Goal: Task Accomplishment & Management: Manage account settings

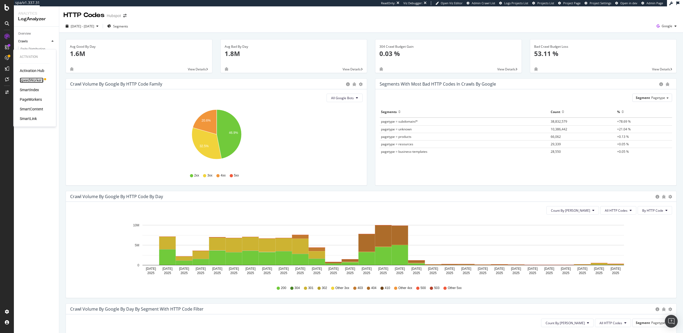
click at [36, 80] on div "SpeedWorkers" at bounding box center [32, 80] width 24 height 5
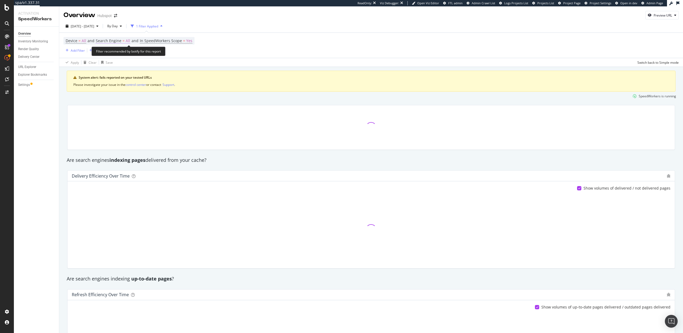
click at [119, 42] on span "Search Engine" at bounding box center [109, 40] width 26 height 5
click at [120, 57] on div "All Search Engines" at bounding box center [130, 53] width 59 height 9
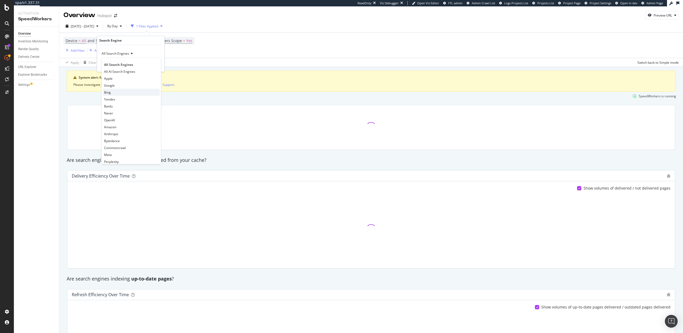
click at [113, 91] on div "Bing" at bounding box center [131, 92] width 57 height 7
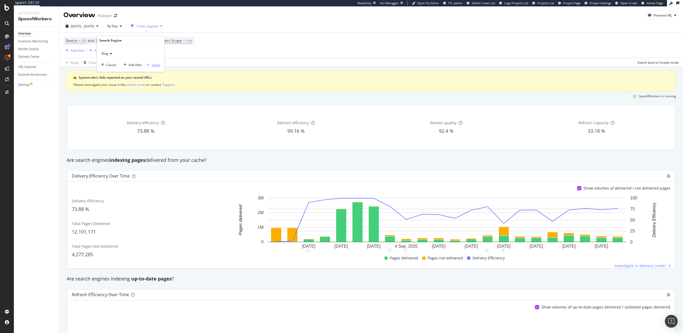
click at [155, 63] on div "Apply" at bounding box center [156, 65] width 8 height 5
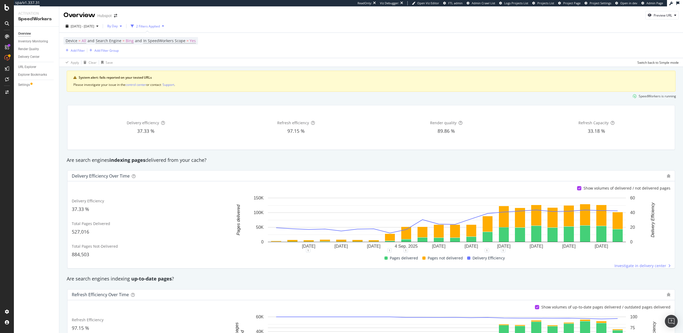
click at [118, 26] on span "By Day" at bounding box center [111, 26] width 13 height 5
click at [128, 37] on span "By Hour" at bounding box center [127, 36] width 14 height 5
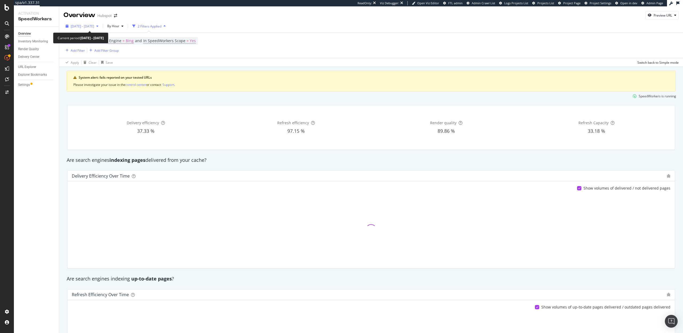
click at [88, 27] on span "2025 Aug. 21st - Sep. 17th" at bounding box center [82, 26] width 23 height 5
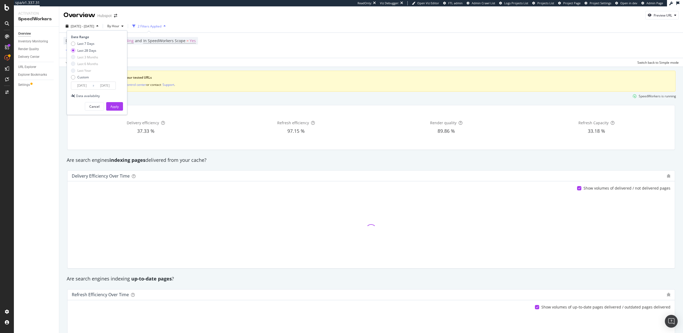
click at [87, 87] on input "2025/08/21" at bounding box center [81, 85] width 21 height 7
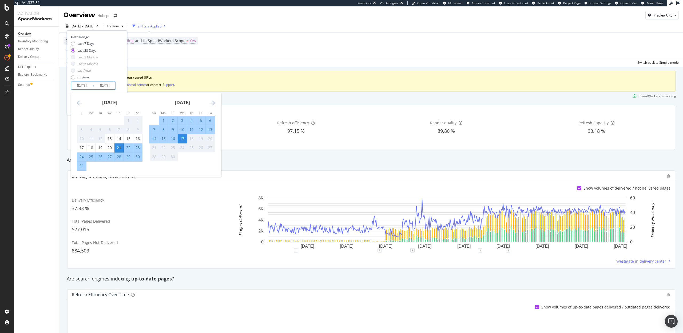
click at [163, 138] on div "15" at bounding box center [163, 138] width 9 height 5
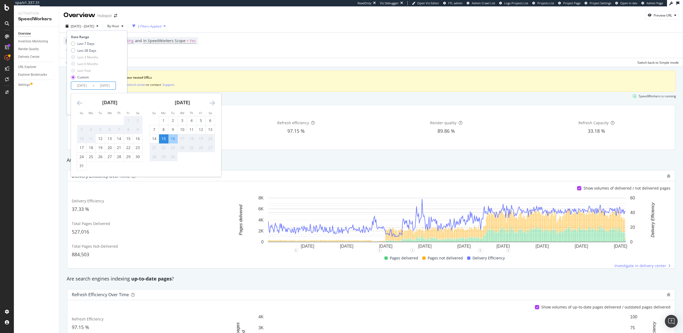
type input "2025/09/15"
click at [182, 138] on div "17" at bounding box center [182, 138] width 9 height 5
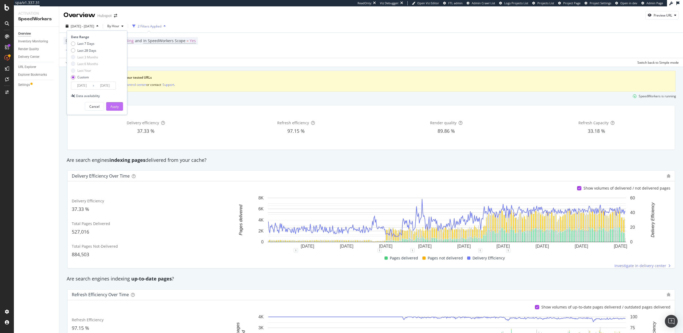
click at [119, 106] on button "Apply" at bounding box center [114, 106] width 17 height 9
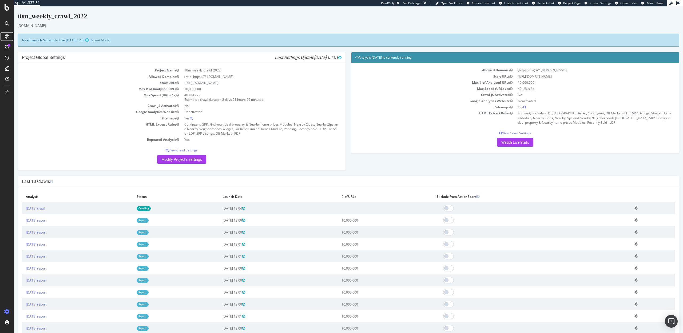
click at [8, 36] on icon at bounding box center [7, 36] width 4 height 4
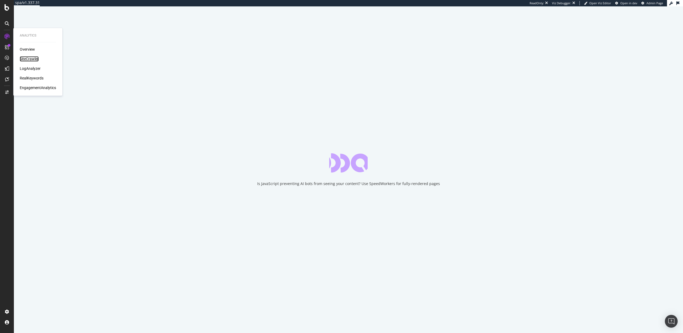
click at [24, 59] on div "SiteCrawler" at bounding box center [29, 58] width 19 height 5
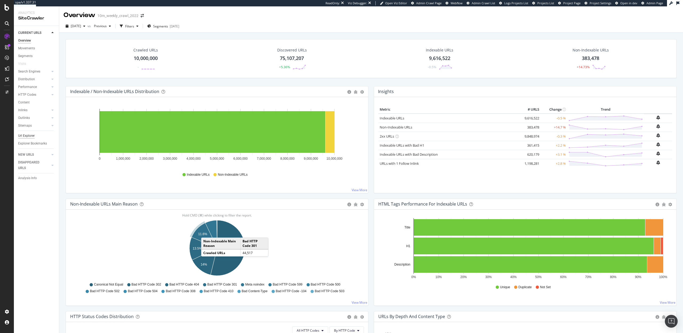
click at [25, 135] on div "Url Explorer" at bounding box center [26, 136] width 17 height 6
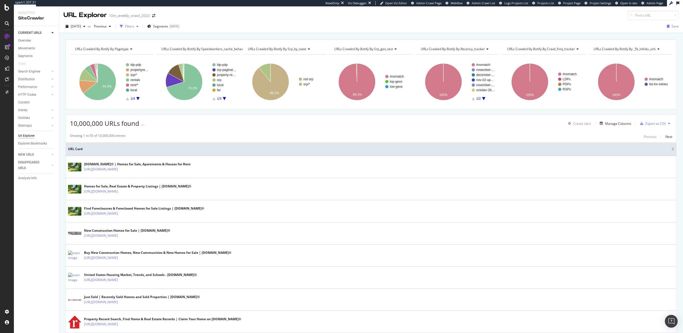
click at [134, 27] on div "Filters" at bounding box center [129, 26] width 9 height 5
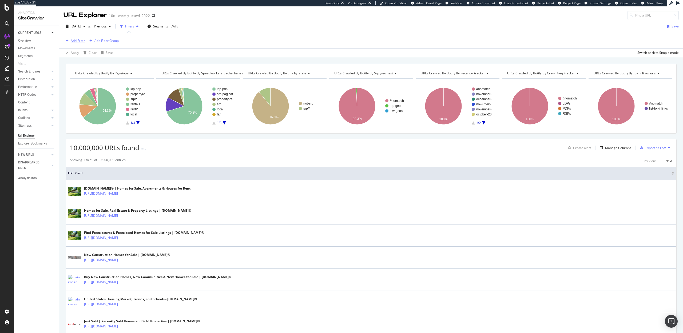
click at [75, 39] on div "Add Filter" at bounding box center [78, 40] width 14 height 5
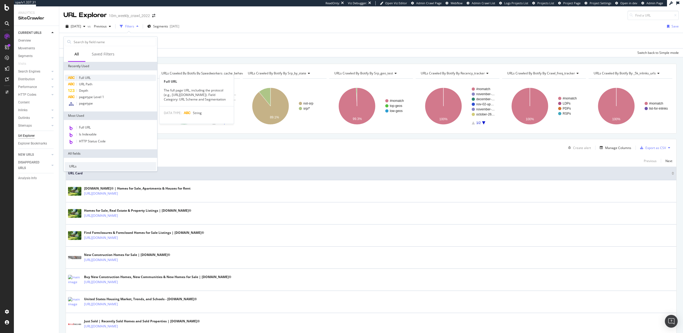
click at [88, 77] on span "Full URL" at bounding box center [85, 77] width 12 height 5
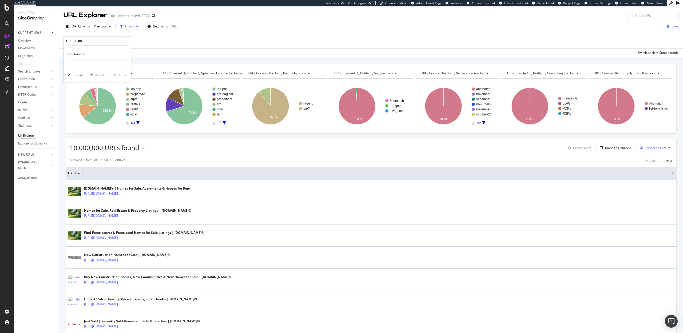
click at [81, 50] on div "Contains" at bounding box center [97, 54] width 59 height 9
click at [82, 65] on span "Equal to" at bounding box center [77, 65] width 12 height 5
click at [81, 63] on input "text" at bounding box center [97, 63] width 58 height 9
paste input "https://www.realtor.com/realestateandhomes-detail/12012-SW-110th-Street-Cir-N_M…"
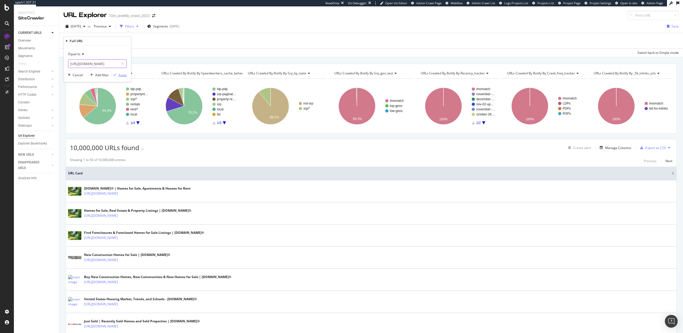
type input "https://www.realtor.com/realestateandhomes-detail/12012-SW-110th-Street-Cir-N_M…"
click at [120, 75] on div "Apply" at bounding box center [122, 75] width 8 height 5
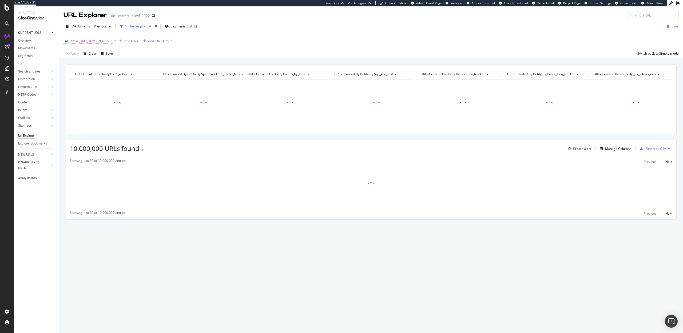
click at [614, 145] on div "Create alert Manage Columns Export as CSV" at bounding box center [618, 148] width 106 height 9
click at [614, 147] on div "Manage Columns" at bounding box center [618, 148] width 26 height 5
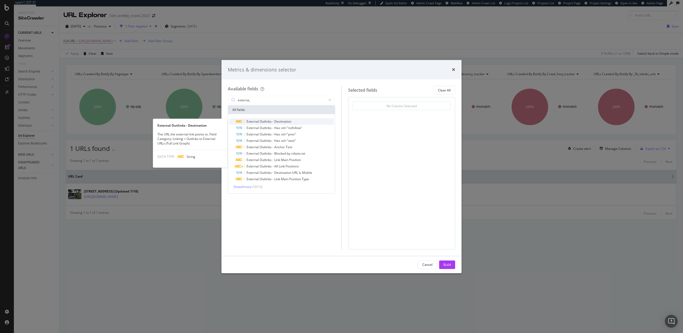
type input "externa,"
click at [285, 124] on div "External Outlinks - Destination" at bounding box center [284, 121] width 98 height 6
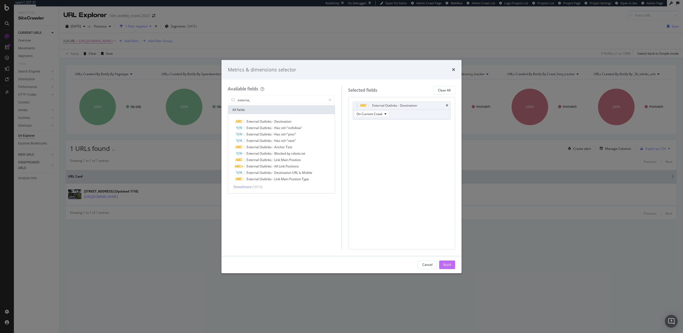
click at [444, 264] on div "Build" at bounding box center [446, 264] width 7 height 5
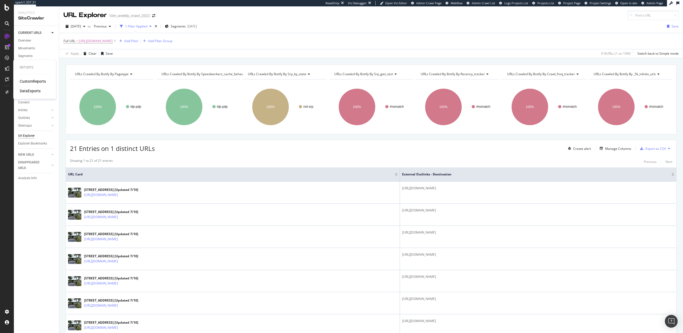
click at [30, 90] on div "DataExports" at bounding box center [30, 90] width 21 height 5
click at [613, 149] on div "Manage Columns" at bounding box center [618, 148] width 26 height 5
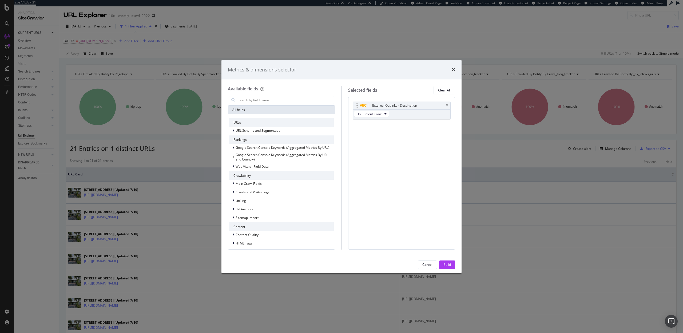
click at [445, 103] on div "External Outlinks - Destination" at bounding box center [402, 105] width 98 height 7
click at [447, 104] on icon "times" at bounding box center [447, 105] width 2 height 3
click at [263, 99] on input "modal" at bounding box center [285, 100] width 97 height 8
type input "e"
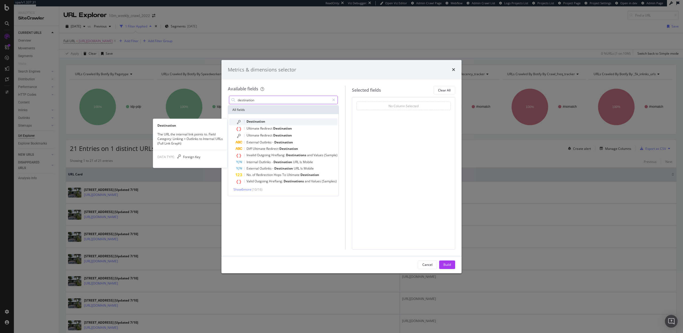
type input "destination"
click at [266, 123] on div "Destination" at bounding box center [286, 121] width 102 height 7
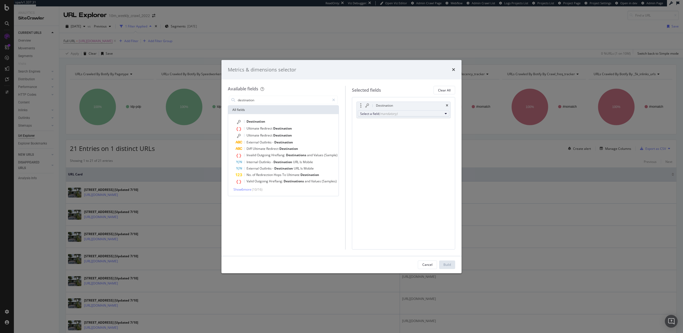
click at [365, 111] on button "Select a field (mandatory)" at bounding box center [403, 113] width 91 height 6
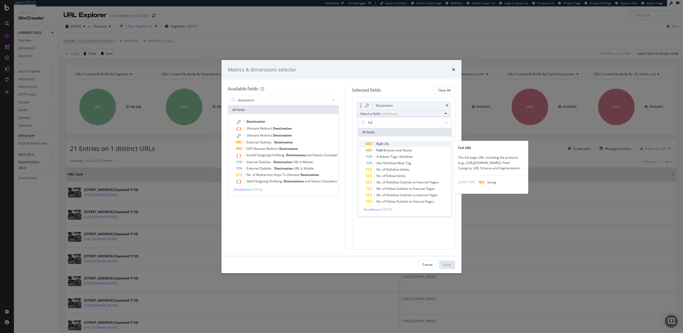
type input "full"
click at [387, 142] on span "URL" at bounding box center [386, 144] width 6 height 5
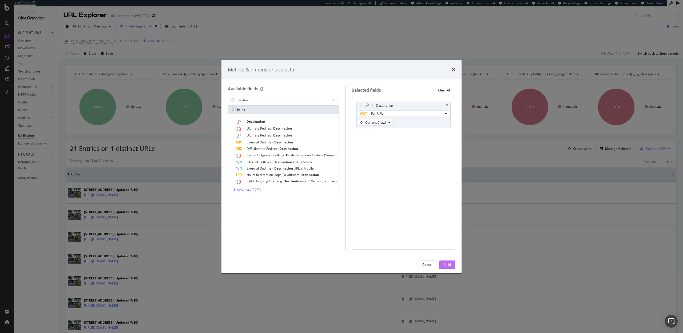
click at [445, 264] on div "Build" at bounding box center [446, 264] width 7 height 5
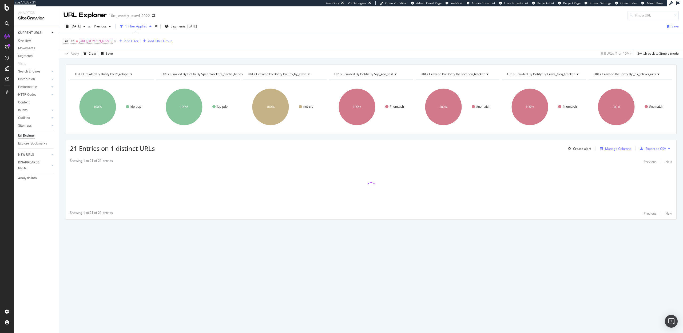
click at [612, 149] on div "Manage Columns" at bounding box center [618, 148] width 26 height 5
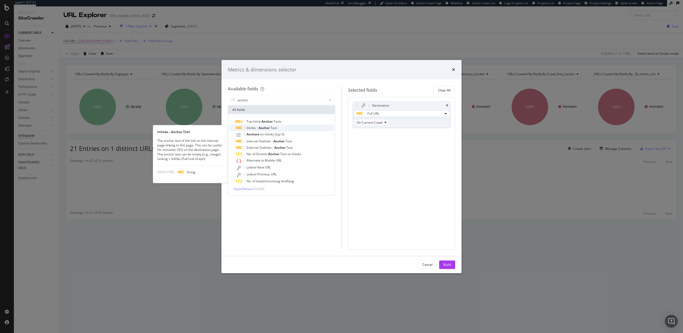
type input "anchor"
click at [284, 127] on div "Inlinks - Anchor Text" at bounding box center [284, 128] width 98 height 6
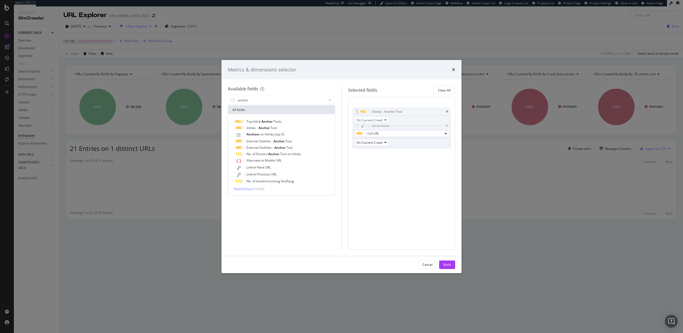
drag, startPoint x: 357, startPoint y: 134, endPoint x: 357, endPoint y: 112, distance: 22.4
click at [357, 112] on body "spa/v1.337.31 ReadOnly: Viz Debugger: Open Viz Editor Admin Crawl Page Webflow …" at bounding box center [341, 166] width 683 height 333
click at [447, 105] on icon "times" at bounding box center [447, 105] width 2 height 3
click at [284, 142] on span "Anchor" at bounding box center [279, 141] width 12 height 5
drag, startPoint x: 359, startPoint y: 132, endPoint x: 361, endPoint y: 113, distance: 19.3
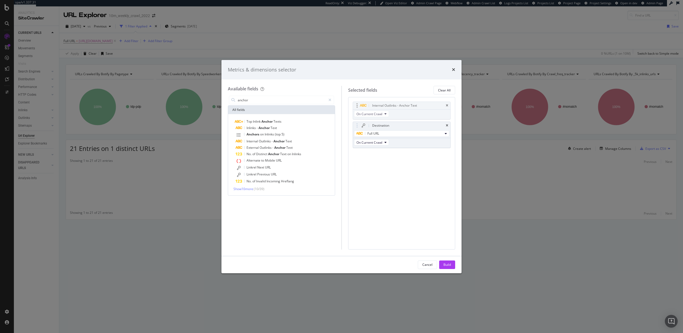
click at [361, 113] on body "spa/v1.337.31 ReadOnly: Viz Debugger: Open Viz Editor Admin Crawl Page Webflow …" at bounding box center [341, 166] width 683 height 333
click at [448, 263] on div "Build" at bounding box center [446, 264] width 7 height 5
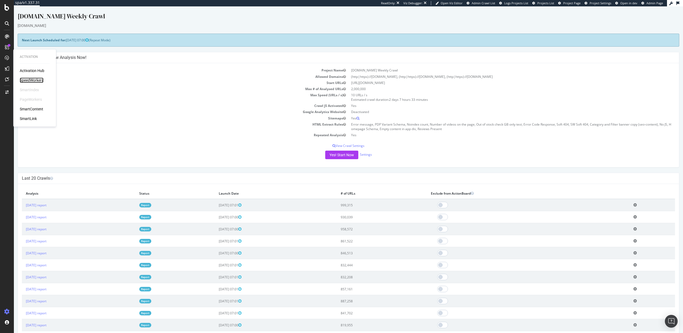
click at [35, 79] on div "SpeedWorkers" at bounding box center [32, 80] width 24 height 5
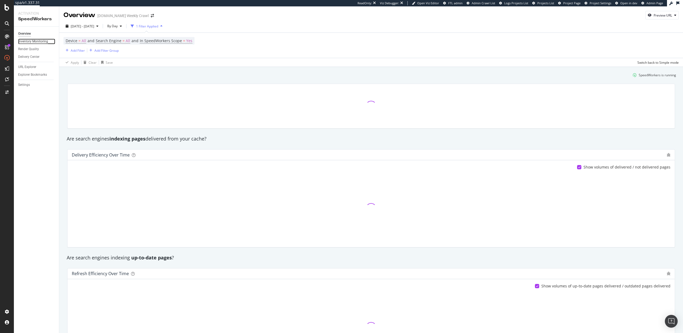
click at [31, 42] on div "Inventory Monitoring" at bounding box center [33, 42] width 30 height 6
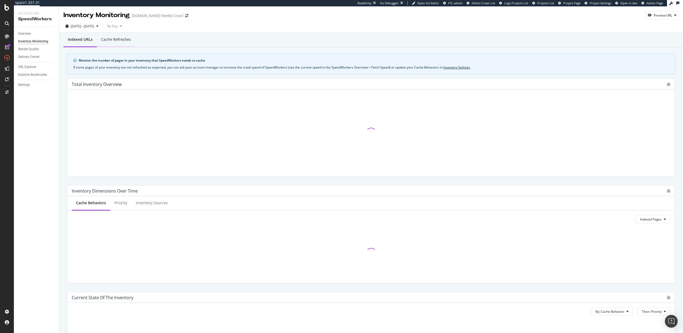
click at [117, 42] on div "Cache refreshes" at bounding box center [116, 39] width 30 height 5
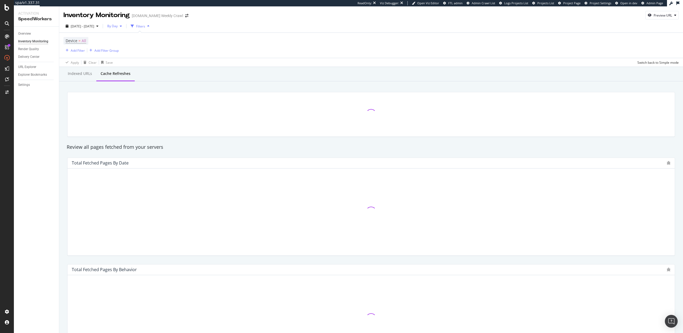
click at [124, 28] on div "By Day" at bounding box center [114, 26] width 19 height 8
click at [127, 36] on span "By Hour" at bounding box center [127, 36] width 14 height 5
click at [89, 25] on span "2025 Aug. 21st - Sep. 17th" at bounding box center [82, 26] width 23 height 5
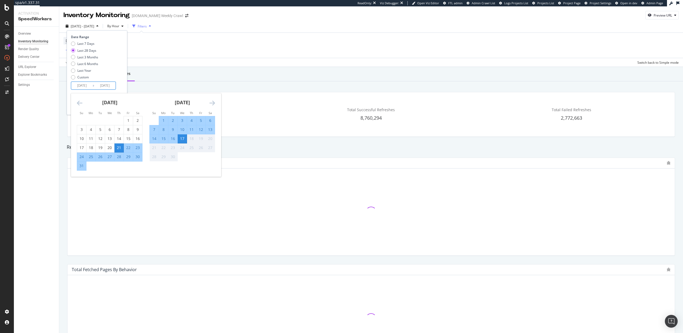
click at [84, 87] on input "2025/08/21" at bounding box center [81, 85] width 21 height 7
click at [166, 138] on div "15" at bounding box center [163, 138] width 9 height 5
type input "2025/09/15"
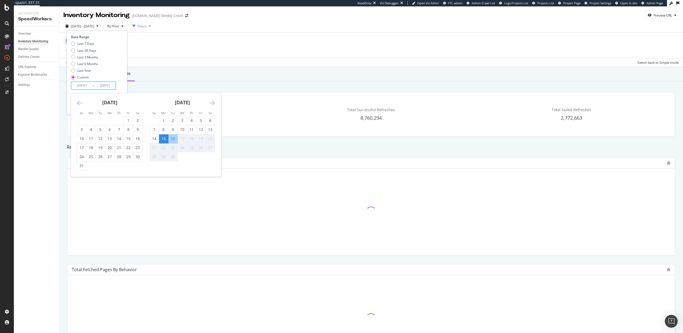
click at [181, 138] on div "17" at bounding box center [182, 138] width 9 height 5
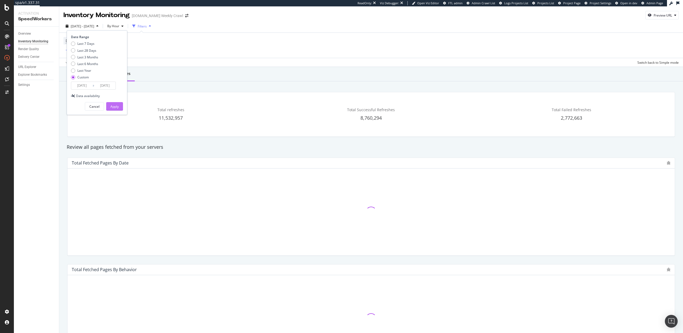
click at [114, 106] on div "Apply" at bounding box center [114, 106] width 8 height 5
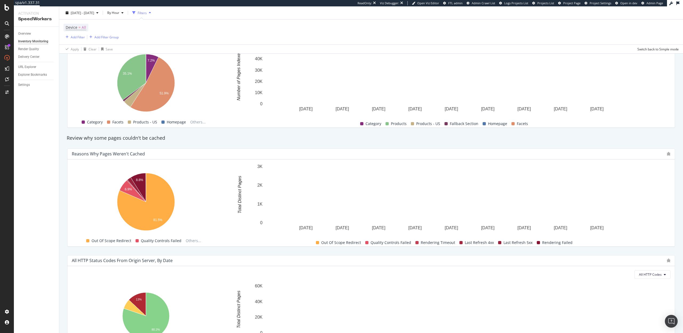
scroll to position [244, 0]
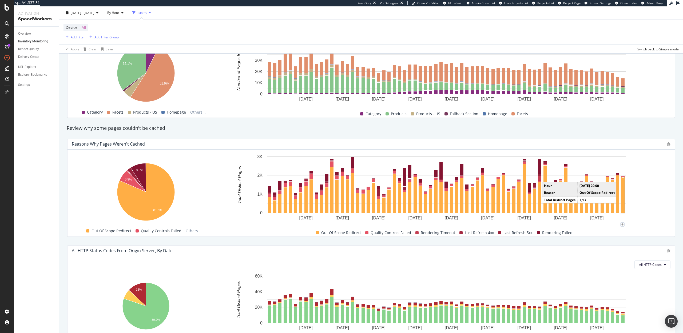
click at [623, 198] on rect "A chart." at bounding box center [623, 194] width 2 height 35
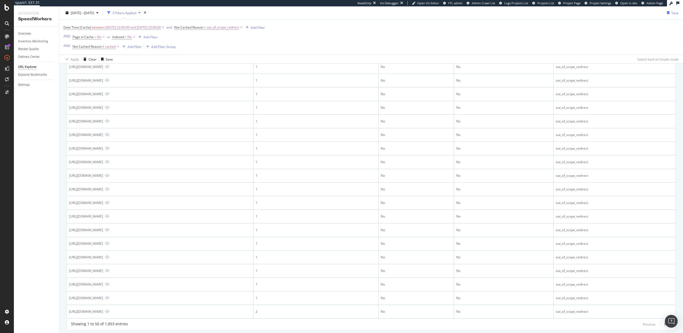
scroll to position [500, 0]
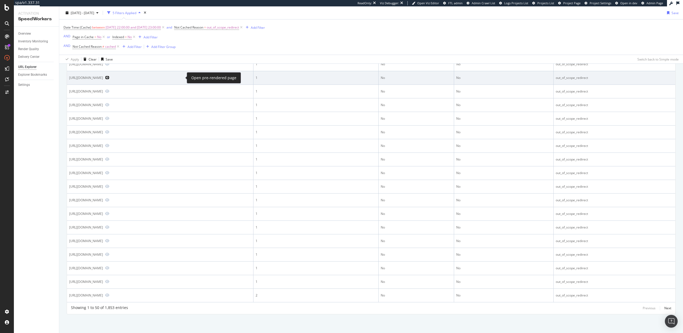
click at [109, 78] on icon "Preview https://www.levi.com/GR/en/clothing/square-high-sneakers/p/381090440" at bounding box center [107, 78] width 4 height 4
drag, startPoint x: 68, startPoint y: 79, endPoint x: 112, endPoint y: 77, distance: 44.0
click at [112, 77] on td "https://www.levi.com/GR/en/clothing/square-high-sneakers/p/381090440" at bounding box center [160, 78] width 186 height 14
copy div "https://www.levi.com/GR/en/"
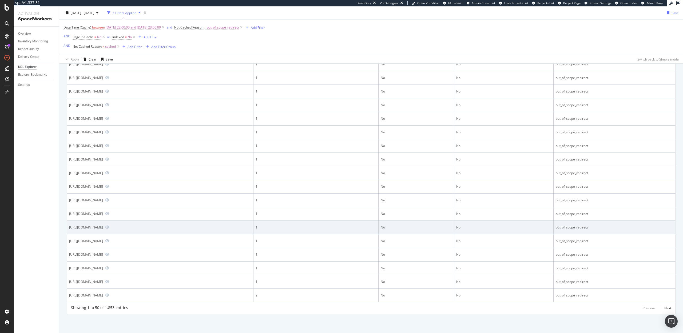
drag, startPoint x: 69, startPoint y: 228, endPoint x: 111, endPoint y: 227, distance: 42.9
click at [111, 227] on td "https://www.levi.com/CY/en/clothing/men/505TM-regular-jeans/p/005052309" at bounding box center [160, 228] width 186 height 14
copy div "https://www.levi.com/CY/en/"
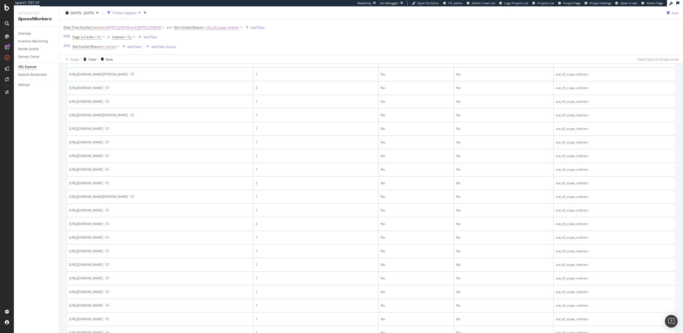
scroll to position [0, 0]
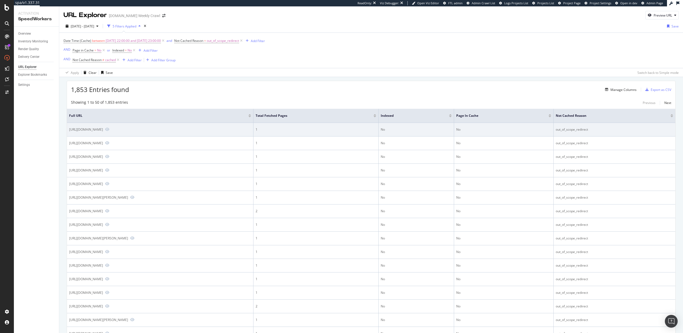
drag, startPoint x: 113, startPoint y: 130, endPoint x: 101, endPoint y: 130, distance: 11.7
click at [101, 130] on div "https://www.levi.com/GR/en/clothing/men/shirts/short-sleeve-sunset-standard-cam…" at bounding box center [86, 129] width 34 height 5
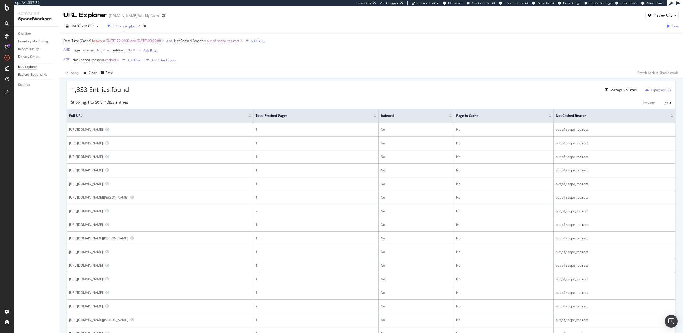
copy div "/GR/en/"
click at [131, 60] on div "Add Filter" at bounding box center [134, 60] width 14 height 5
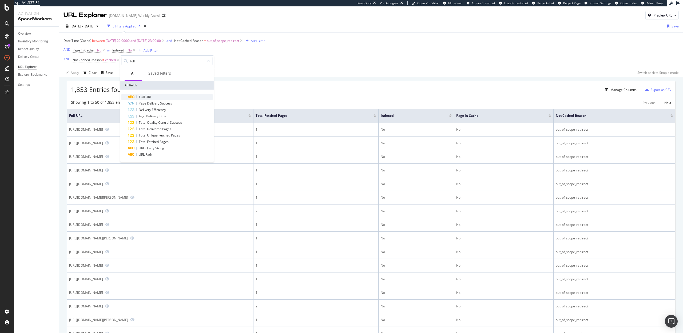
type input "full"
click at [148, 95] on span "URL" at bounding box center [149, 97] width 6 height 5
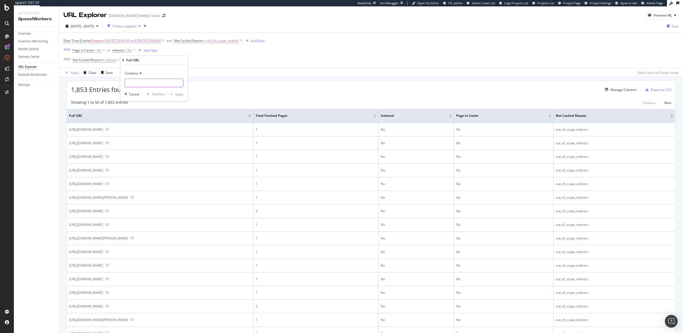
click at [135, 80] on input "text" at bounding box center [154, 83] width 58 height 9
paste input "/GR/en/"
type input "/GR/en/"
click at [126, 74] on span "Contains" at bounding box center [131, 73] width 13 height 5
click at [135, 131] on span "Doesn't contain" at bounding box center [138, 133] width 23 height 5
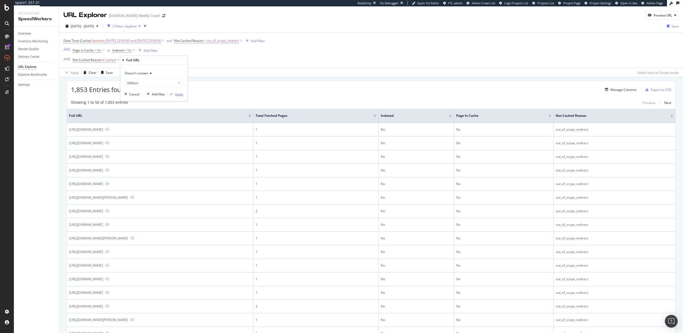
click at [178, 94] on div "Apply" at bounding box center [179, 94] width 8 height 5
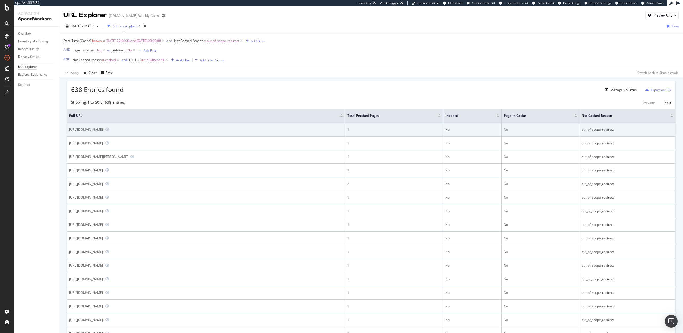
drag, startPoint x: 68, startPoint y: 129, endPoint x: 111, endPoint y: 130, distance: 42.9
click at [111, 130] on td "https://www.levi.com/CY/en/clothing/men/jeans/straight/501-93-straight-jeans/p/…" at bounding box center [206, 130] width 278 height 14
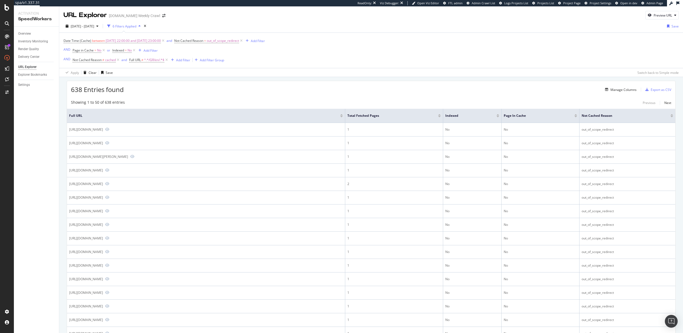
copy div "https://www.levi.com/CY/en/"
click at [181, 59] on div "Add Filter" at bounding box center [183, 60] width 14 height 5
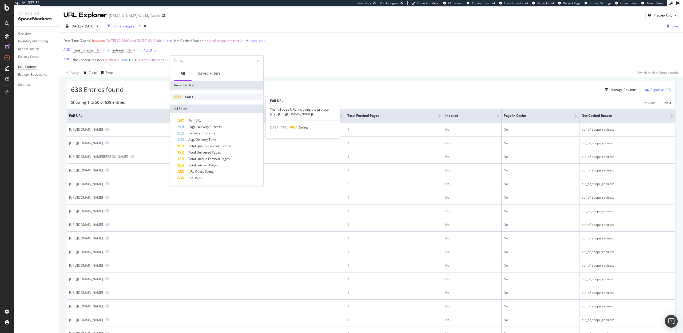
click at [188, 98] on span "Full" at bounding box center [188, 97] width 7 height 5
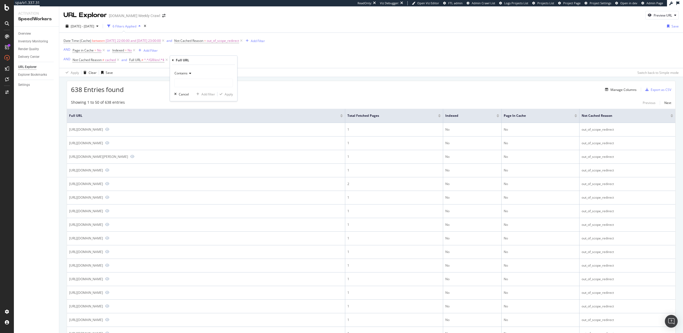
click at [178, 72] on span "Contains" at bounding box center [180, 73] width 13 height 5
click at [186, 134] on span "Doesn't contain" at bounding box center [188, 133] width 23 height 5
click at [182, 80] on input "text" at bounding box center [203, 83] width 58 height 9
paste input "https://www.levi.com/CY/en/"
type input "https://www.levi.com/CY/en/"
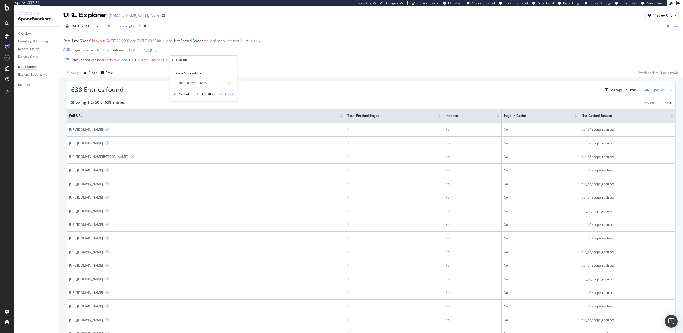
click at [231, 96] on div "Apply" at bounding box center [228, 94] width 8 height 5
click at [25, 84] on div "Settings" at bounding box center [24, 85] width 12 height 6
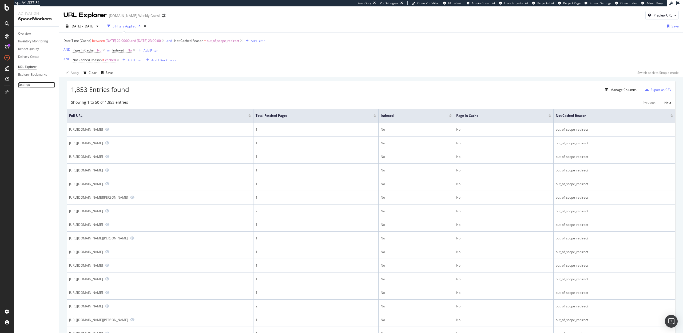
click at [25, 86] on div "Settings" at bounding box center [24, 85] width 12 height 6
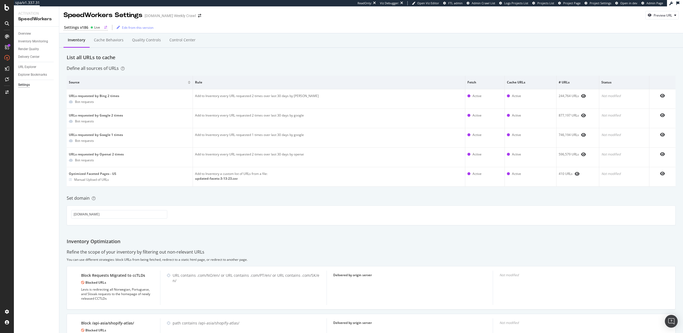
click at [85, 27] on div "Settings v186" at bounding box center [76, 27] width 24 height 5
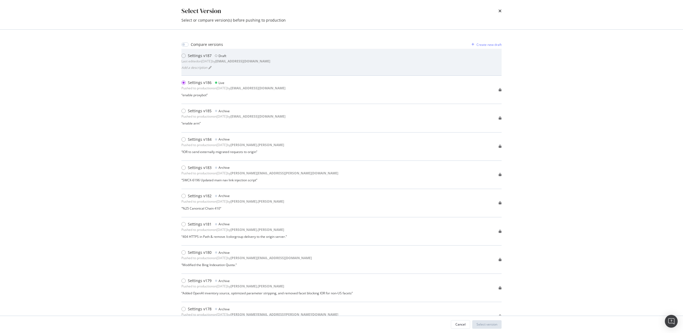
click at [195, 58] on div "Settings v187 Draft Last edited on 2025 Sep 16th by jbl@botify.com" at bounding box center [225, 58] width 89 height 11
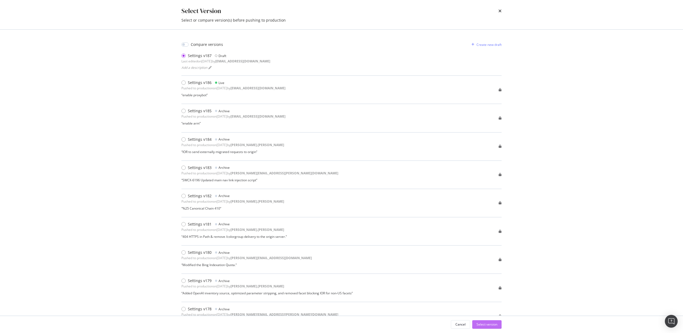
click at [484, 323] on div "Select version" at bounding box center [486, 324] width 21 height 5
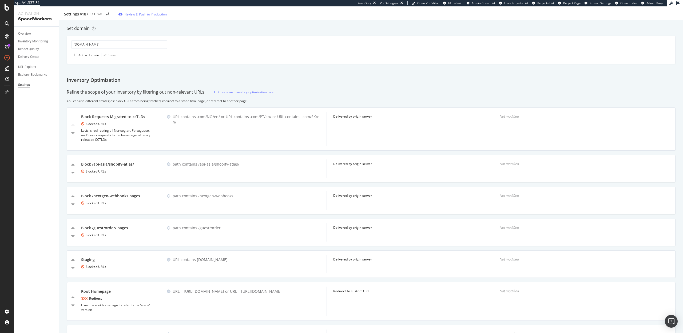
scroll to position [199, 0]
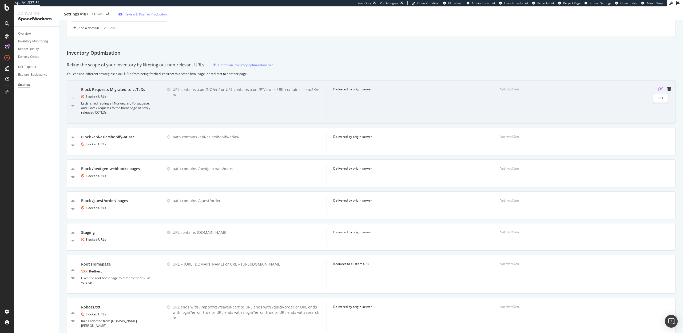
click at [658, 90] on icon "pen-to-square" at bounding box center [660, 89] width 4 height 4
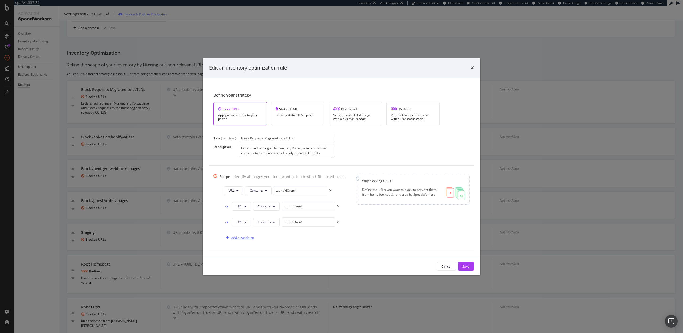
click at [246, 237] on div "Add a condition" at bounding box center [242, 237] width 23 height 5
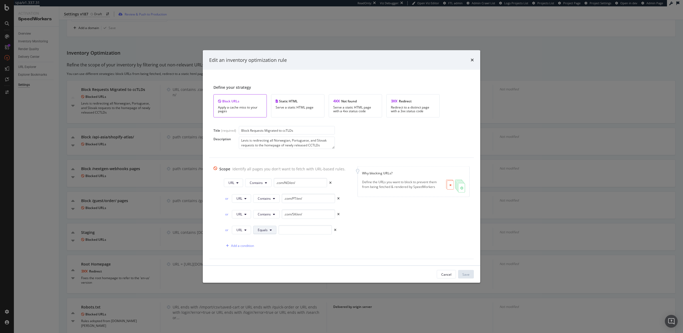
click at [258, 231] on span "Equals" at bounding box center [263, 230] width 10 height 5
click at [271, 206] on div "Doesn't Contain" at bounding box center [271, 210] width 40 height 8
click at [273, 227] on button "Doesn't Contain" at bounding box center [266, 230] width 37 height 9
click at [261, 158] on span "Contains" at bounding box center [266, 160] width 31 height 5
click at [295, 226] on input "modal" at bounding box center [308, 229] width 53 height 9
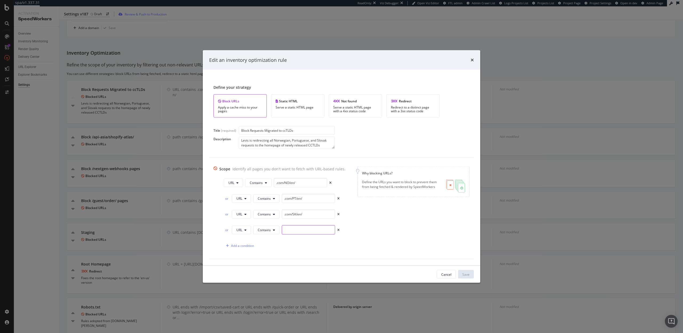
paste input "https://www.levi.com/GR/en/"
drag, startPoint x: 306, startPoint y: 231, endPoint x: 268, endPoint y: 228, distance: 38.2
click at [268, 228] on div "or URL Contains https://www.levi.com/GR/en/" at bounding box center [282, 229] width 116 height 9
type input ".com/GR/en/"
click at [243, 247] on div "Add a condition" at bounding box center [242, 245] width 23 height 5
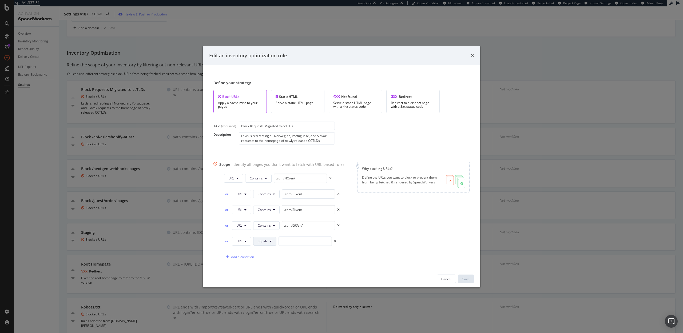
click at [263, 243] on button "Equals" at bounding box center [264, 241] width 23 height 9
click at [268, 172] on span "Contains" at bounding box center [270, 171] width 31 height 5
click at [293, 240] on input "modal" at bounding box center [308, 240] width 53 height 9
paste input "https://www.levi.com/CY/en/"
drag, startPoint x: 306, startPoint y: 241, endPoint x: 268, endPoint y: 240, distance: 38.1
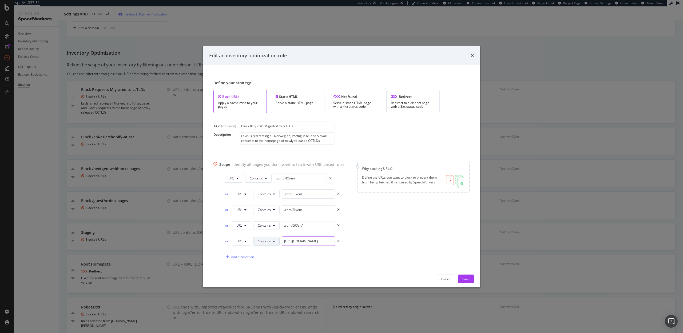
click at [268, 240] on div "or URL Contains https://www.levi.com/CY/en/" at bounding box center [282, 240] width 116 height 9
type input ".com/CY/en/"
click at [469, 278] on div "Save" at bounding box center [465, 278] width 7 height 5
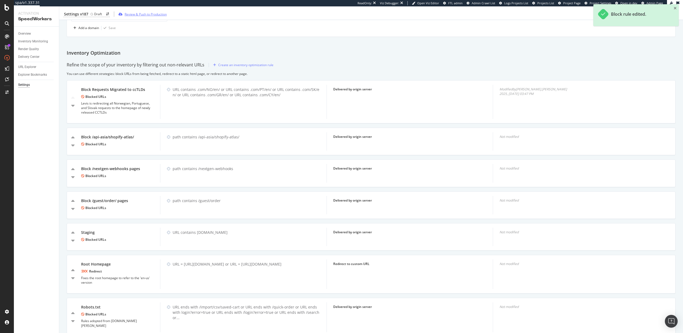
click at [147, 15] on div "Review & Push to Production" at bounding box center [146, 14] width 42 height 5
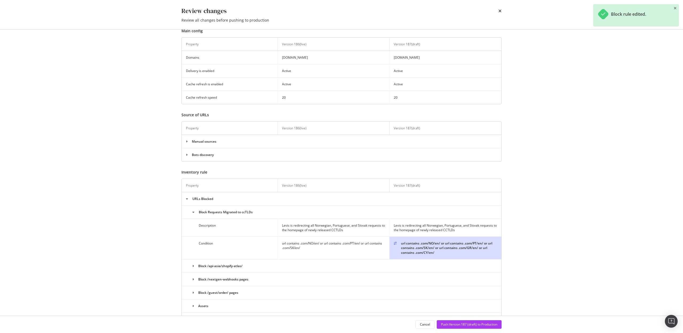
scroll to position [99, 0]
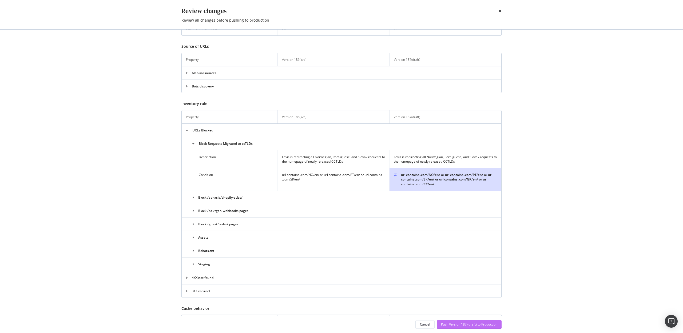
click at [468, 324] on div "Push Version 187 (draft) to Production" at bounding box center [469, 324] width 56 height 5
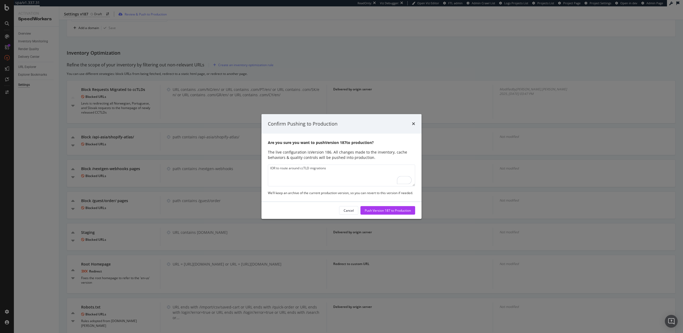
click at [300, 169] on textarea "IOR to route around ccTLD migrations" at bounding box center [341, 176] width 147 height 22
type textarea "IOR to route around additional ccTLD migrations"
click at [379, 209] on div "Push Version 187 to Production" at bounding box center [387, 210] width 46 height 5
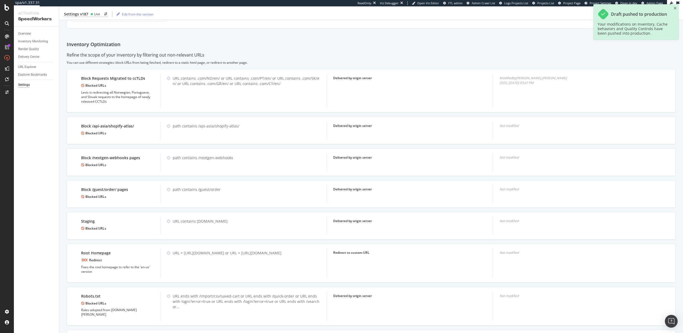
scroll to position [0, 0]
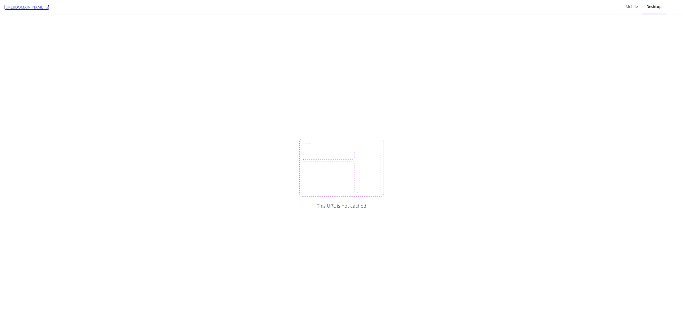
click at [49, 7] on icon at bounding box center [48, 7] width 4 height 4
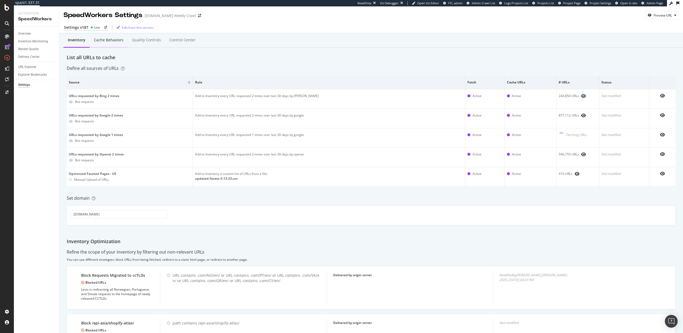
click at [104, 43] on div "Cache behaviors" at bounding box center [109, 40] width 38 height 15
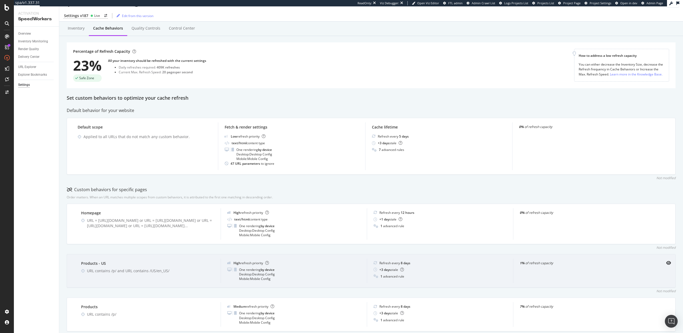
scroll to position [17, 0]
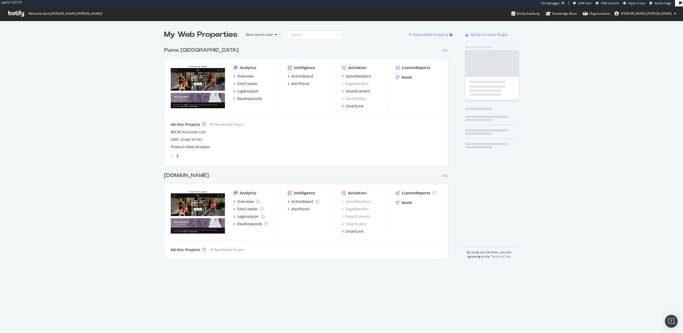
scroll to position [219, 288]
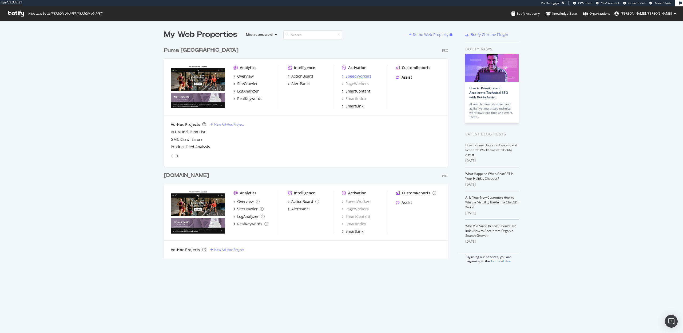
click at [355, 75] on div "SpeedWorkers" at bounding box center [358, 76] width 26 height 5
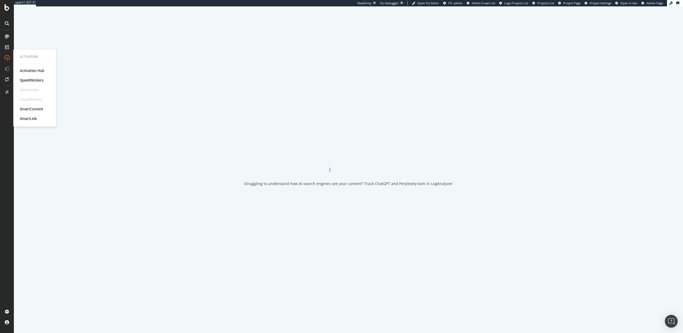
click at [30, 80] on div "SpeedWorkers" at bounding box center [32, 80] width 24 height 5
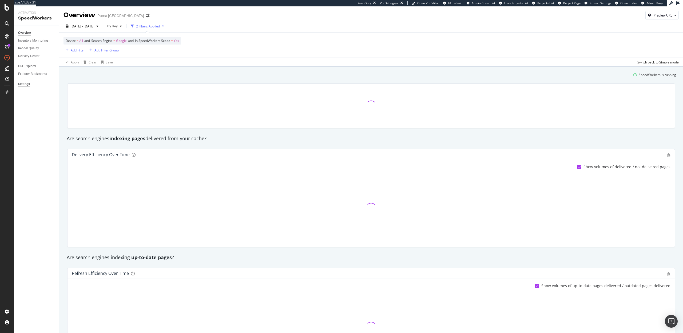
click at [25, 84] on div "Settings" at bounding box center [24, 84] width 12 height 6
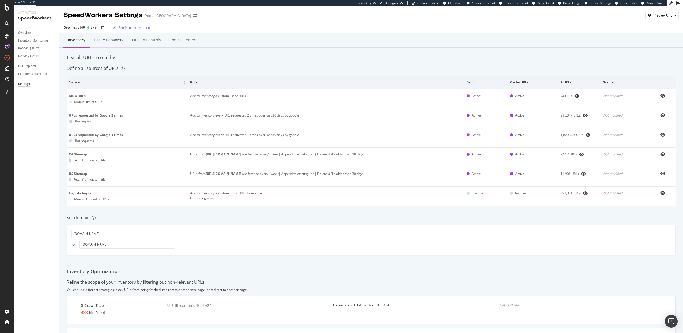
click at [106, 42] on div "Cache behaviors" at bounding box center [109, 39] width 30 height 5
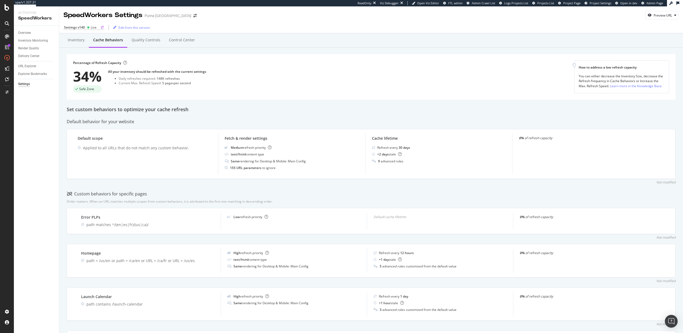
click at [81, 27] on div "Settings v140" at bounding box center [74, 27] width 21 height 5
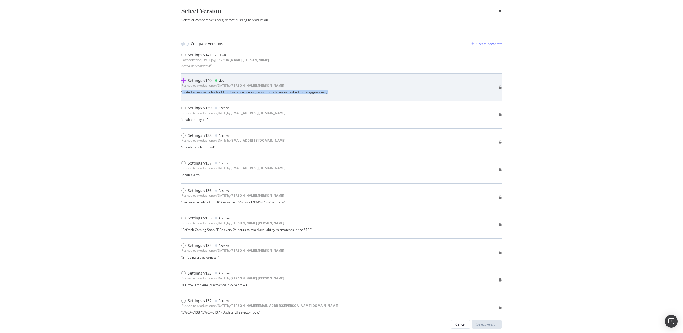
drag, startPoint x: 330, startPoint y: 93, endPoint x: 183, endPoint y: 92, distance: 147.2
click at [183, 92] on div "Settings v140 Live Pushed to production on [DATE] by [PERSON_NAME].[PERSON_NAME…" at bounding box center [341, 87] width 320 height 19
copy div "Edited advanced rules for PDPs to ensure coming soon products are refreshed mor…"
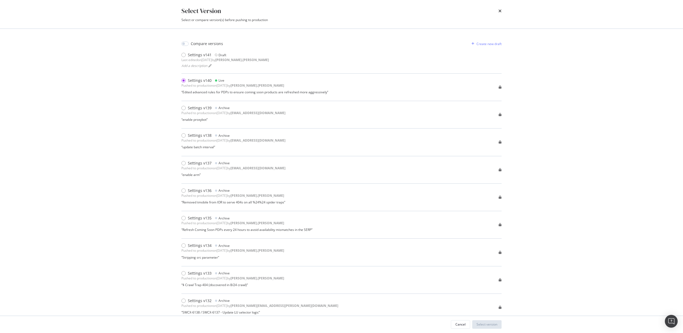
click at [496, 9] on div "Select Version" at bounding box center [341, 10] width 320 height 9
click at [500, 10] on icon "times" at bounding box center [499, 11] width 3 height 4
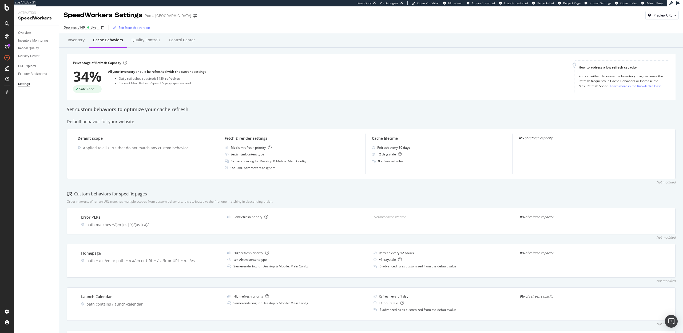
click at [677, 4] on icon at bounding box center [677, 3] width 3 height 4
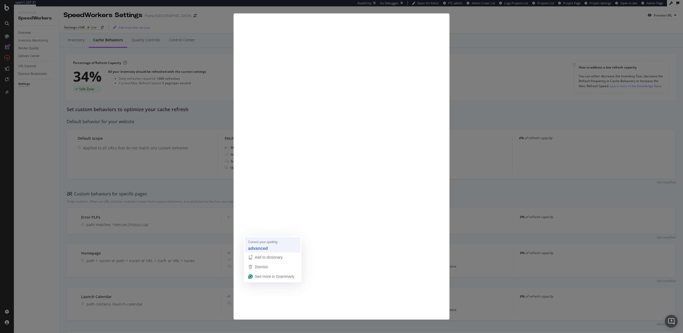
click at [250, 249] on strong "advanced" at bounding box center [258, 248] width 20 height 6
click at [249, 224] on strong "Proper" at bounding box center [247, 226] width 14 height 6
